Goal: Obtain resource: Obtain resource

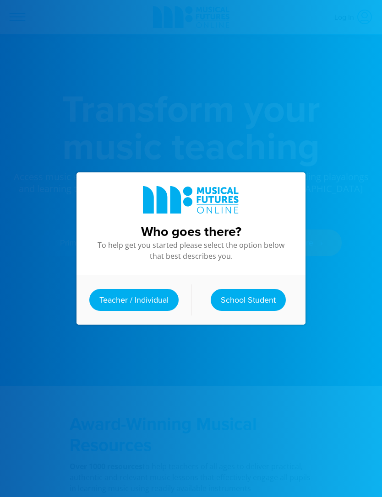
click at [149, 303] on link "Teacher / Individual" at bounding box center [133, 300] width 89 height 22
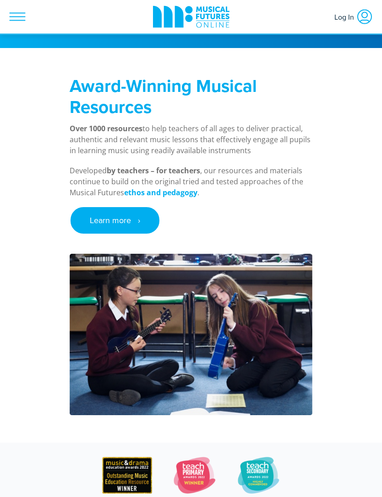
scroll to position [347, 0]
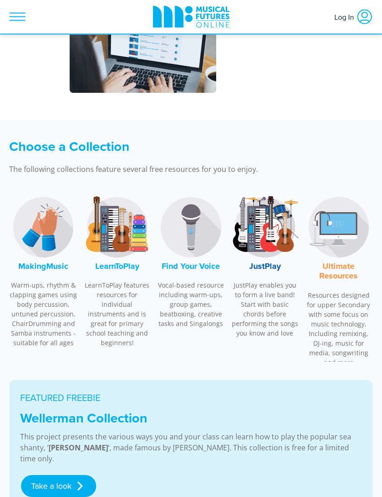
scroll to position [297, 0]
click at [188, 226] on img at bounding box center [190, 227] width 68 height 69
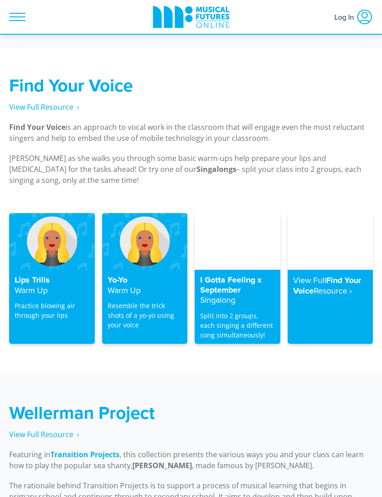
scroll to position [2161, 0]
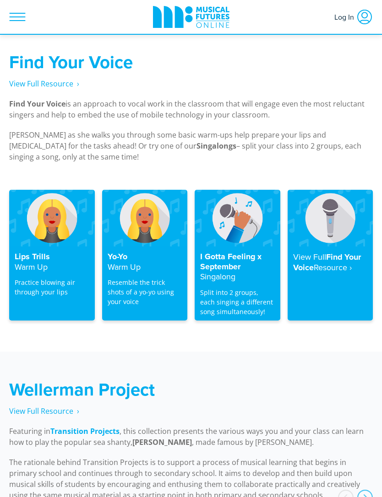
click at [59, 79] on span "View Full Resource‎‏‏‎ ‎ ›" at bounding box center [44, 84] width 70 height 10
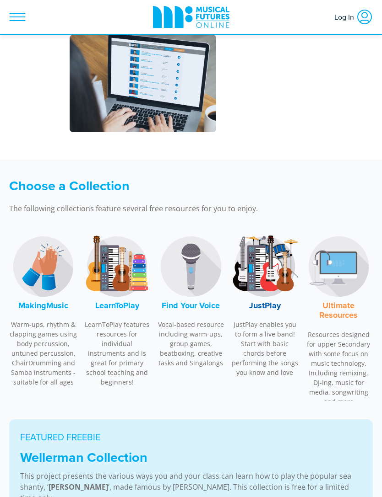
scroll to position [275, 0]
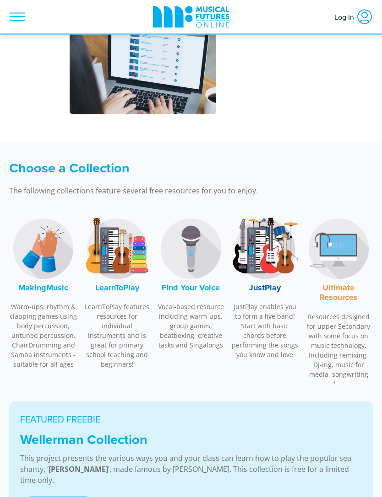
click at [186, 256] on img at bounding box center [190, 249] width 68 height 69
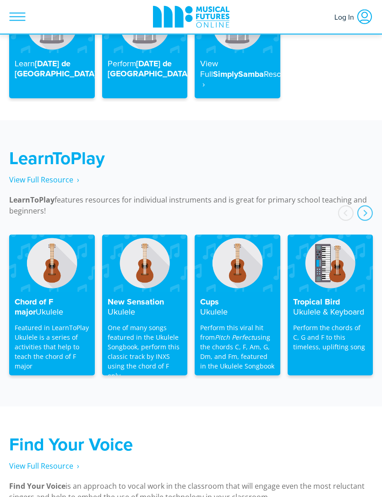
scroll to position [1742, 0]
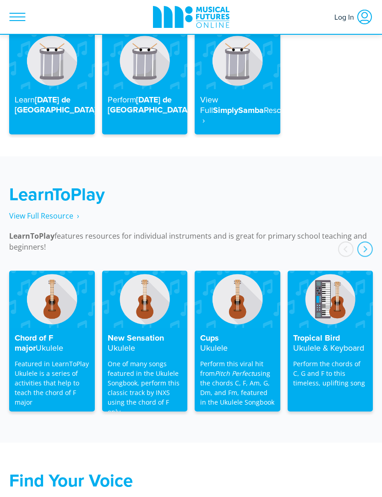
click at [346, 158] on div "LearnToPlay View Full Resource‎‏‏‎ ‎ › LearnToPlay features resources for indiv…" at bounding box center [191, 208] width 382 height 105
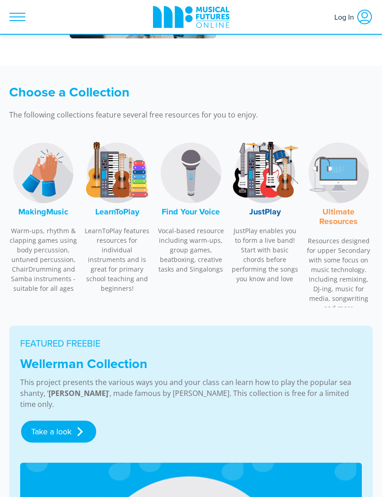
scroll to position [351, 0]
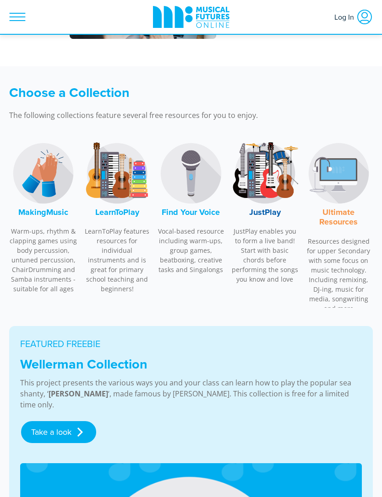
click at [193, 174] on img at bounding box center [190, 173] width 68 height 69
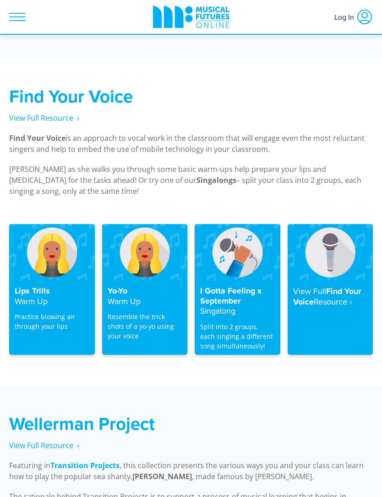
scroll to position [2126, 0]
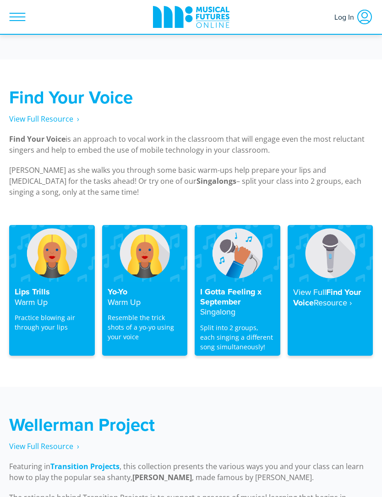
click at [324, 297] on strong "Resource‎ ›" at bounding box center [332, 302] width 38 height 11
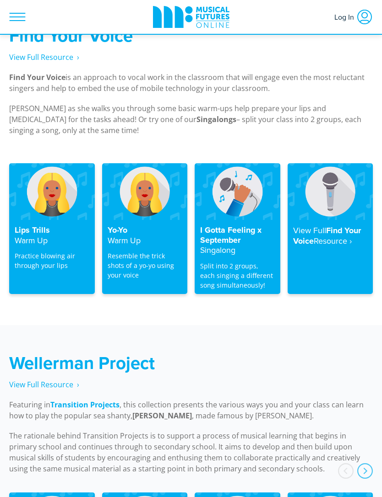
scroll to position [2188, 0]
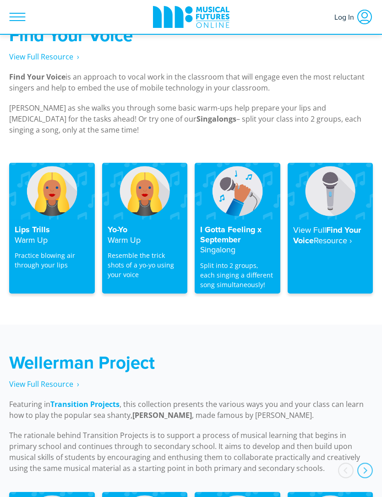
click at [249, 169] on img at bounding box center [237, 191] width 86 height 57
click at [237, 181] on img at bounding box center [237, 191] width 86 height 57
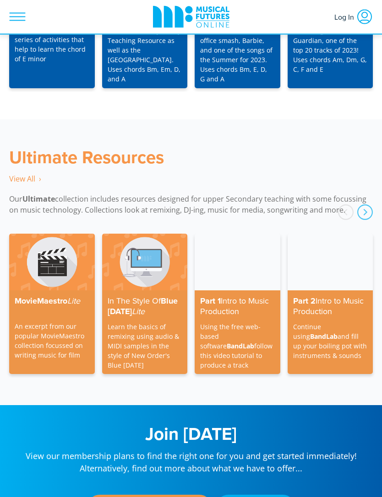
scroll to position [2980, 0]
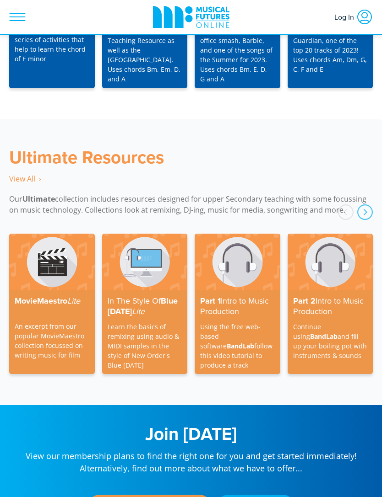
click at [47, 249] on img at bounding box center [52, 262] width 86 height 57
